Goal: Find specific page/section

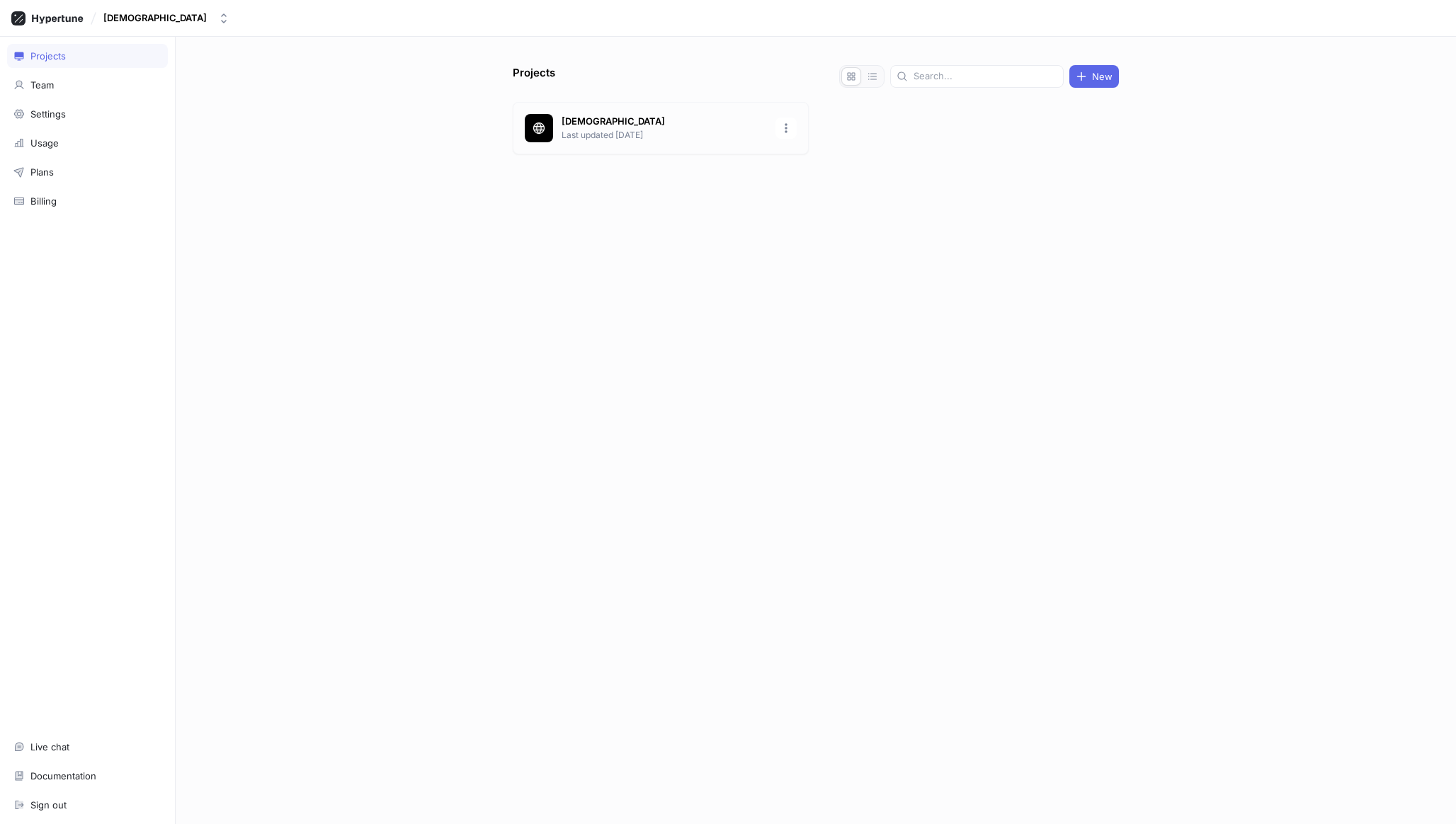
click at [587, 141] on p "Last updated [DATE]" at bounding box center [664, 135] width 206 height 13
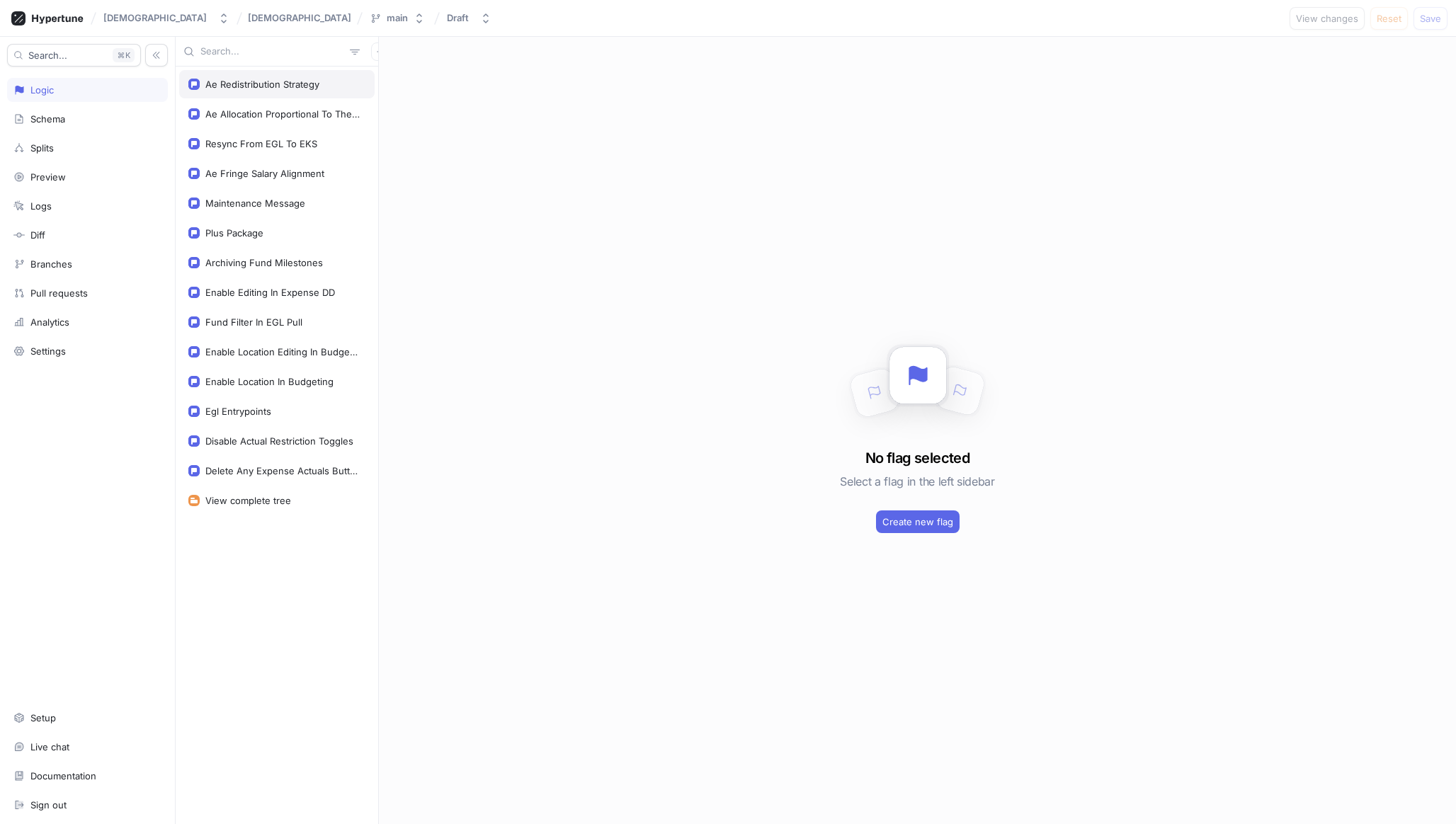
click at [287, 79] on div "Ae Redistribution Strategy" at bounding box center [263, 84] width 114 height 11
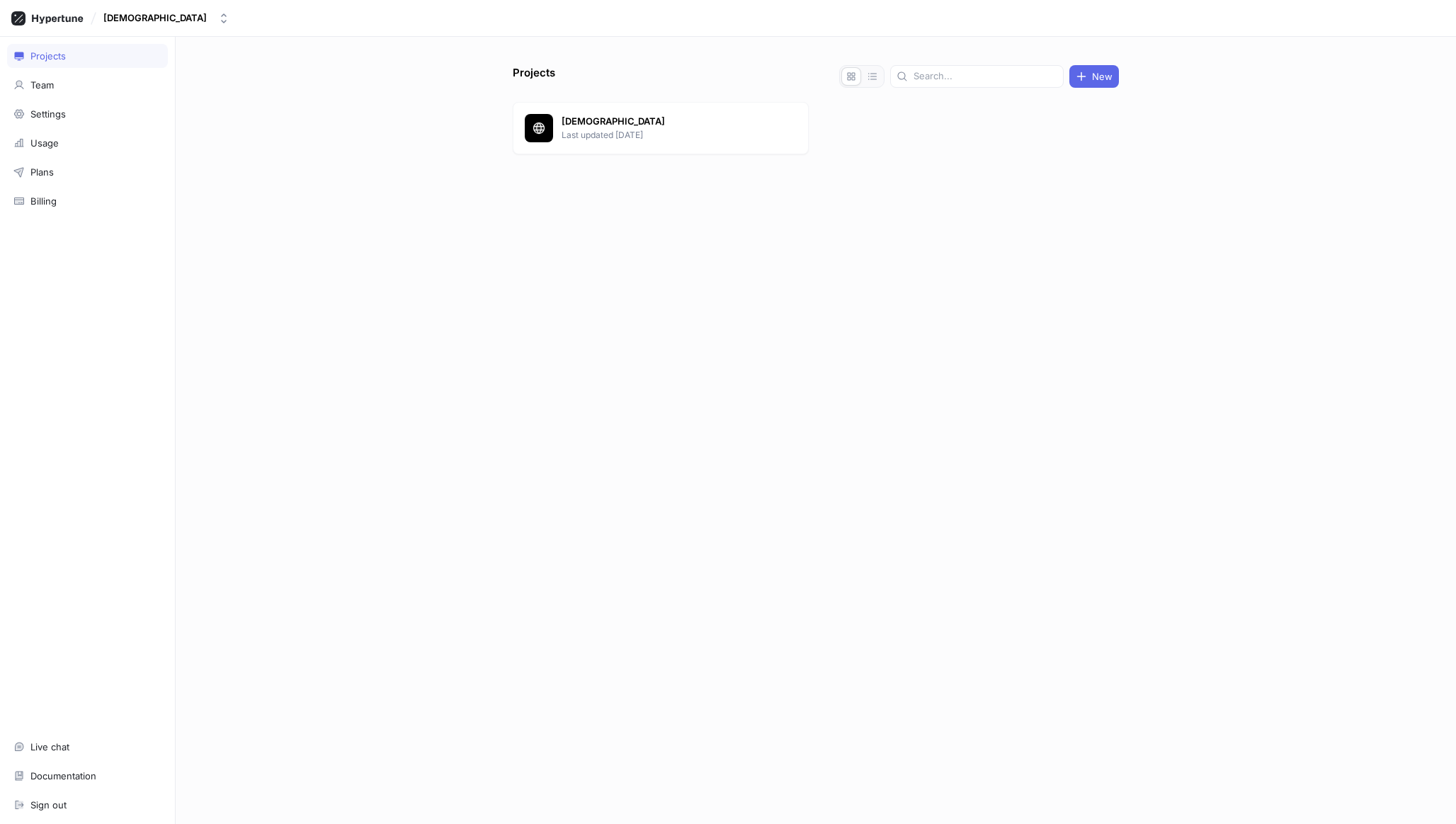
click at [620, 145] on div "KarmaSuite Last updated 2 days ago" at bounding box center [661, 128] width 296 height 52
